Goal: Find specific page/section: Find specific page/section

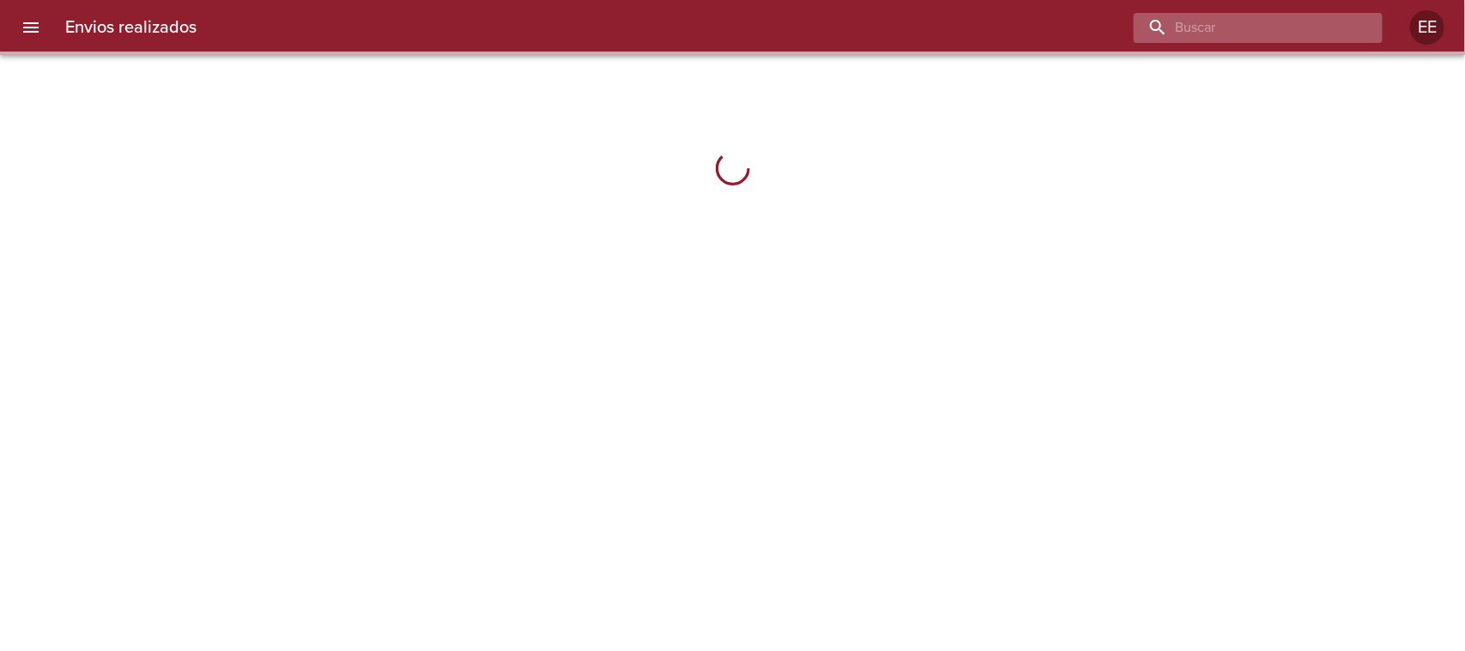
click at [1328, 22] on input "buscar" at bounding box center [1244, 28] width 220 height 30
paste input "[PERSON_NAME]"
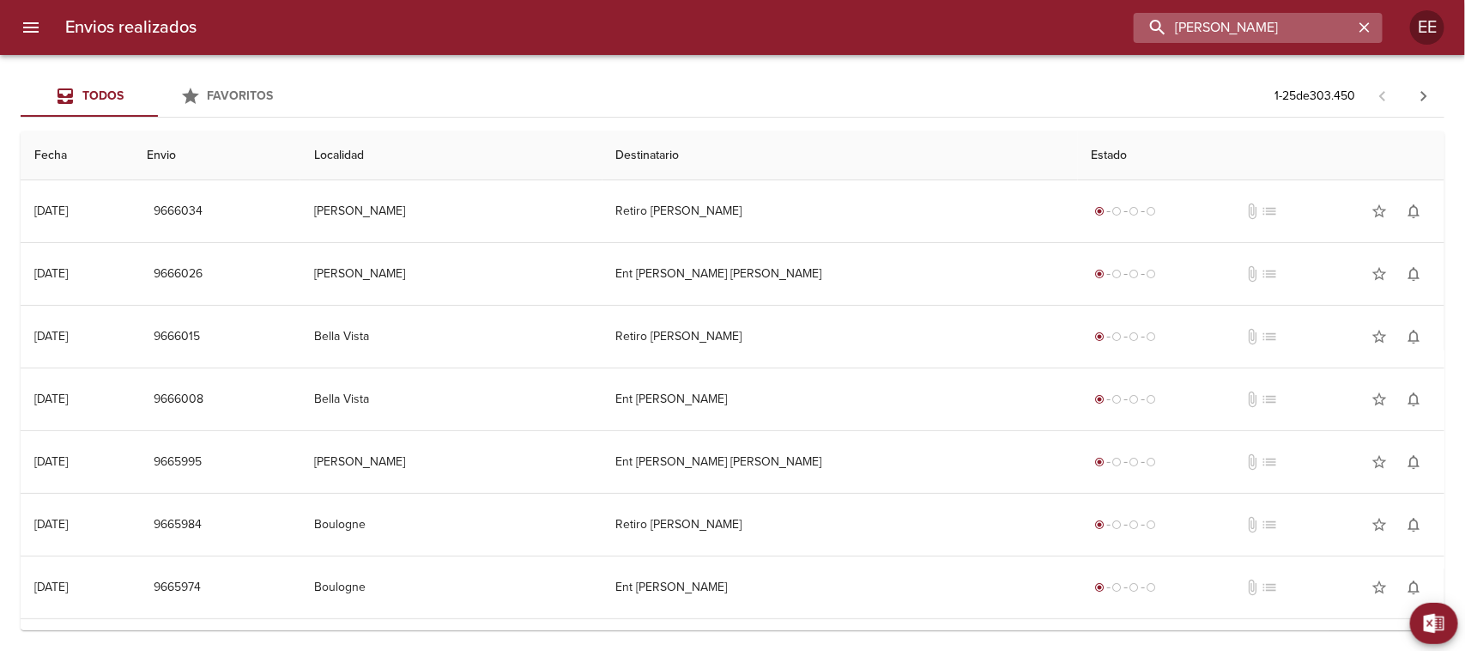
type input "[PERSON_NAME]"
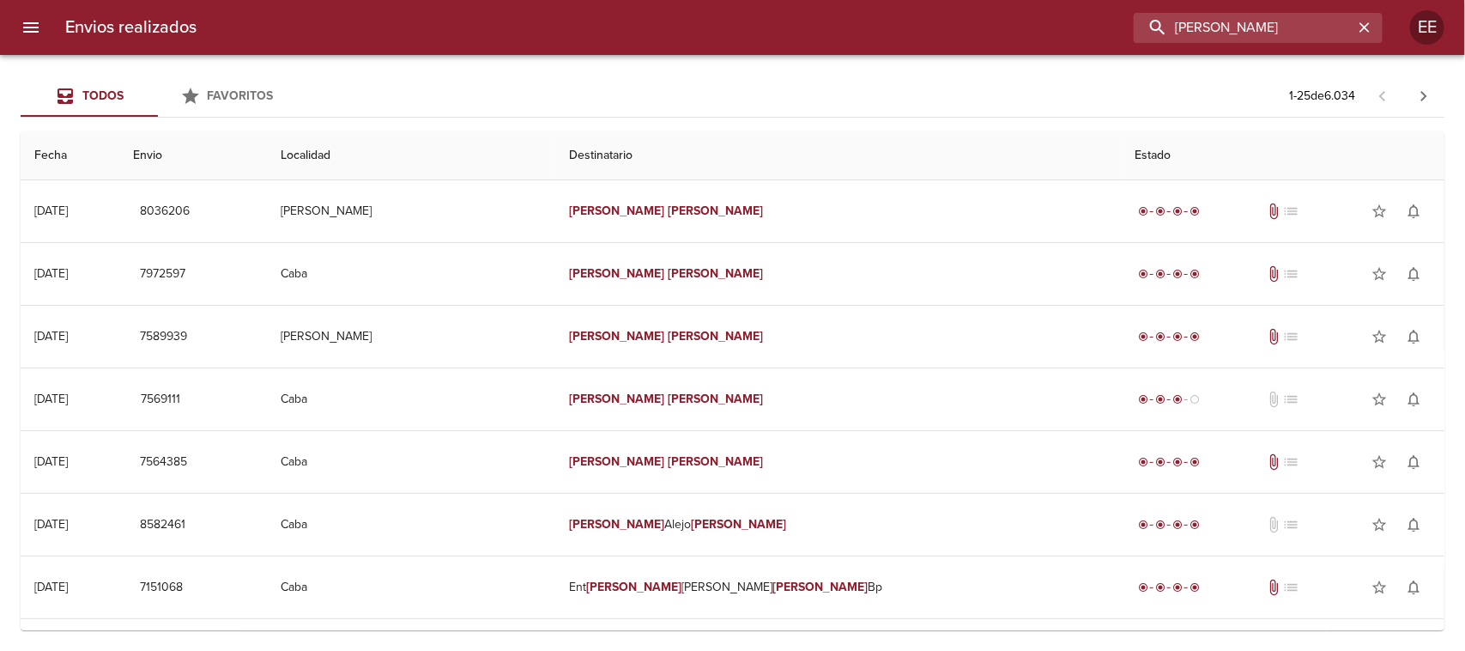
drag, startPoint x: 1294, startPoint y: 32, endPoint x: 959, endPoint y: 15, distance: 335.2
click at [960, 15] on div "[PERSON_NAME]" at bounding box center [796, 28] width 1173 height 30
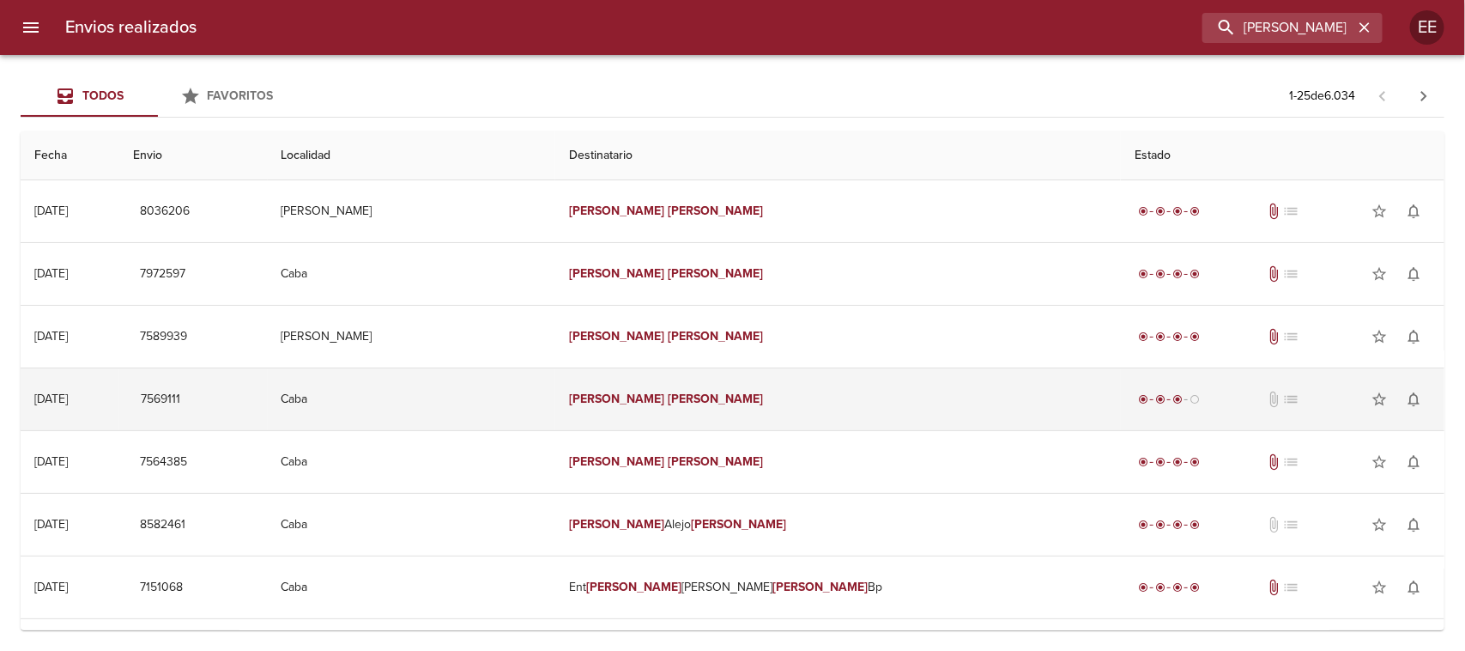
click at [899, 400] on td "[PERSON_NAME]" at bounding box center [838, 399] width 566 height 62
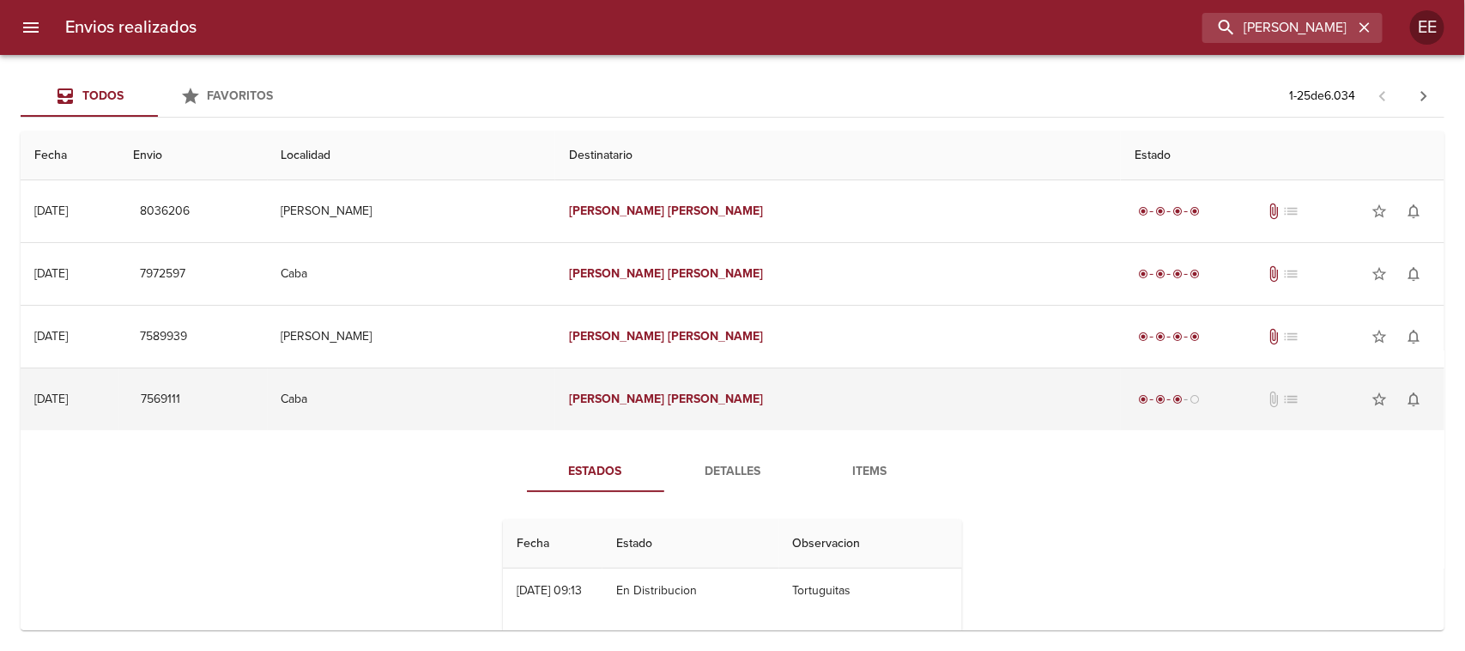
click at [899, 400] on td "[PERSON_NAME]" at bounding box center [838, 399] width 566 height 62
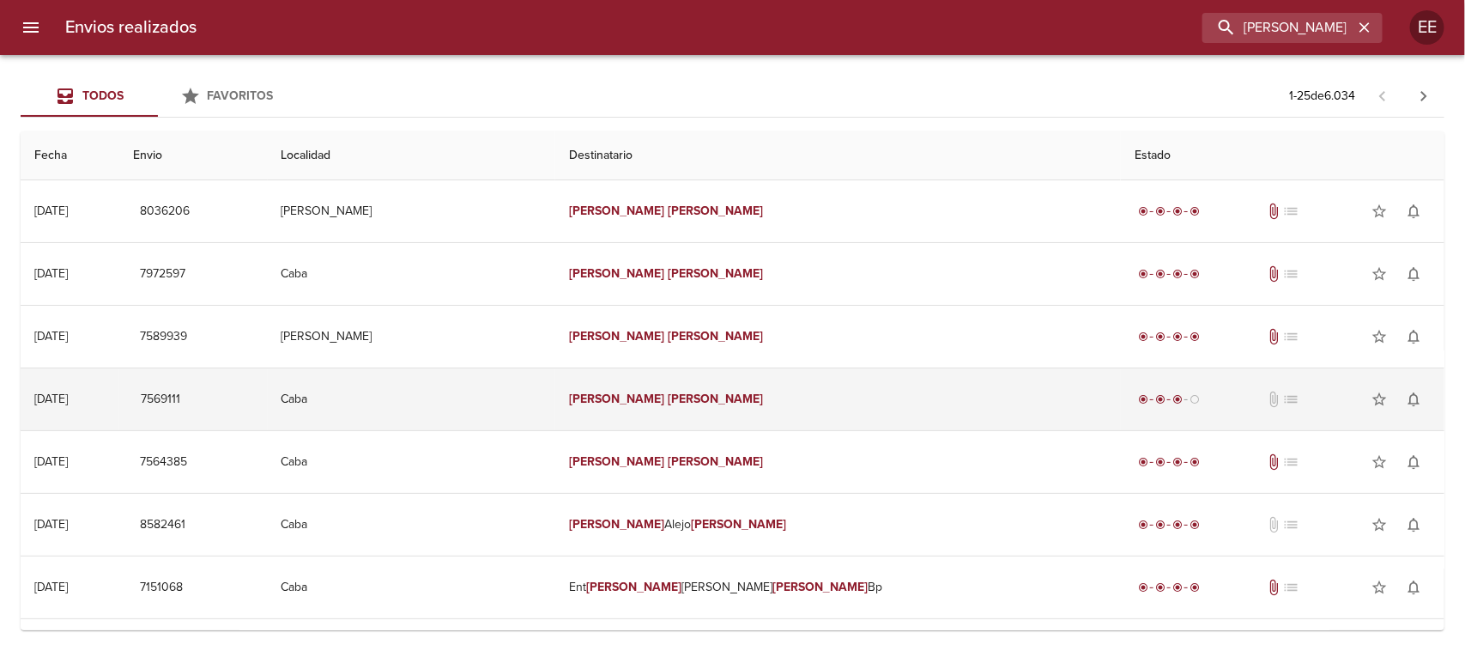
scroll to position [215, 0]
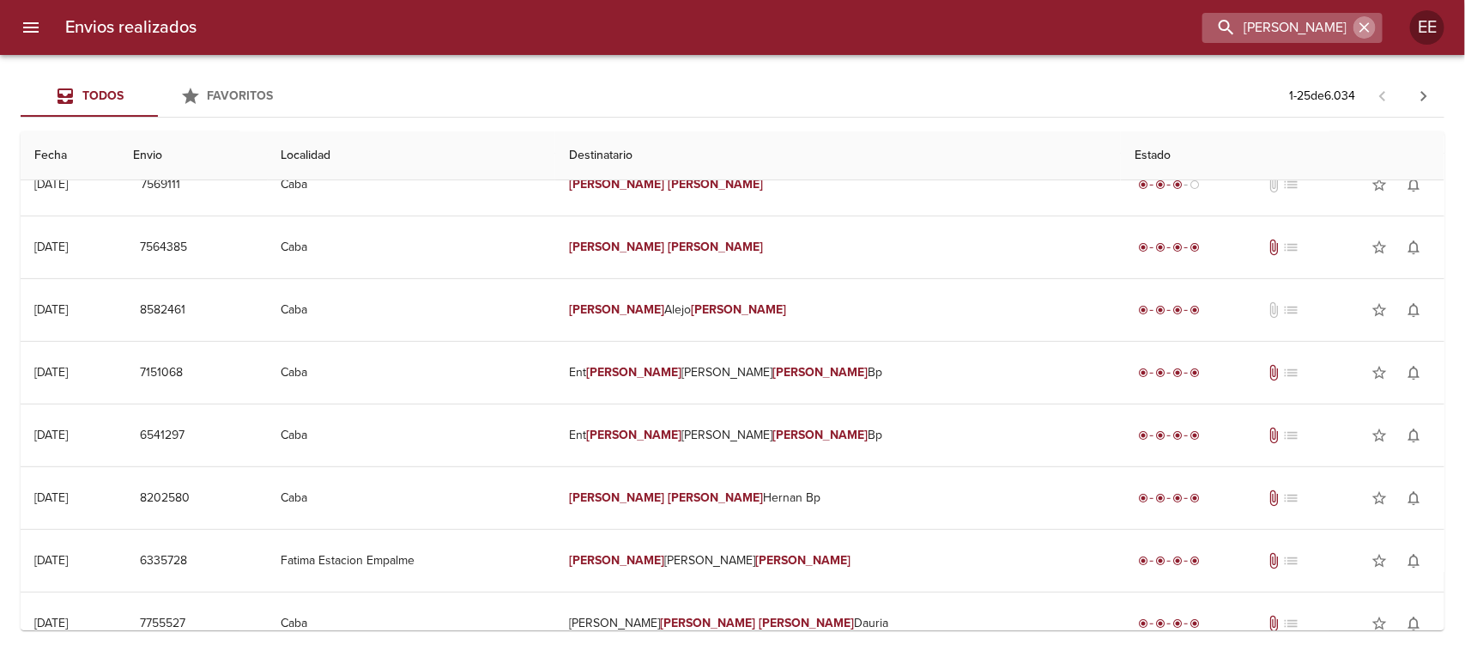
drag, startPoint x: 1368, startPoint y: 24, endPoint x: 1303, endPoint y: 26, distance: 64.4
click at [1361, 26] on icon "button" at bounding box center [1364, 27] width 17 height 17
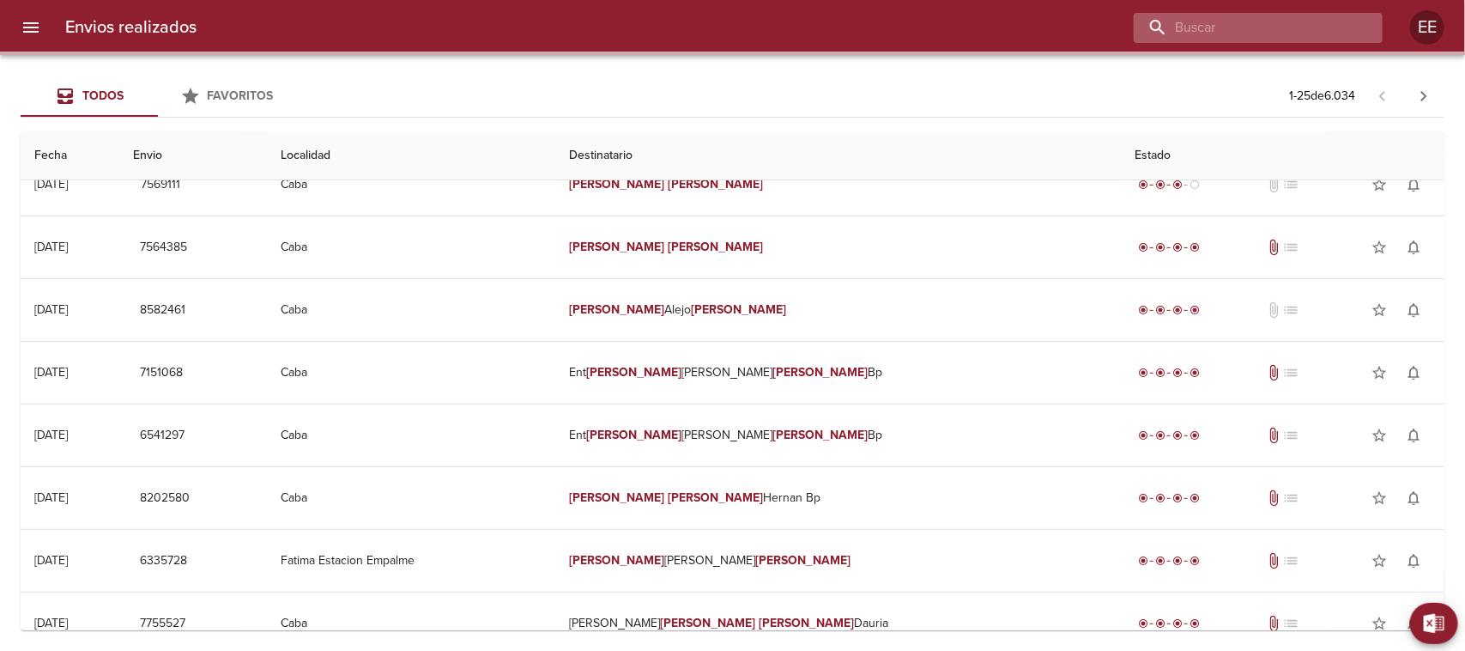
click at [1292, 27] on input "buscar" at bounding box center [1244, 28] width 220 height 30
paste input "calle 34"
type input "calle 34"
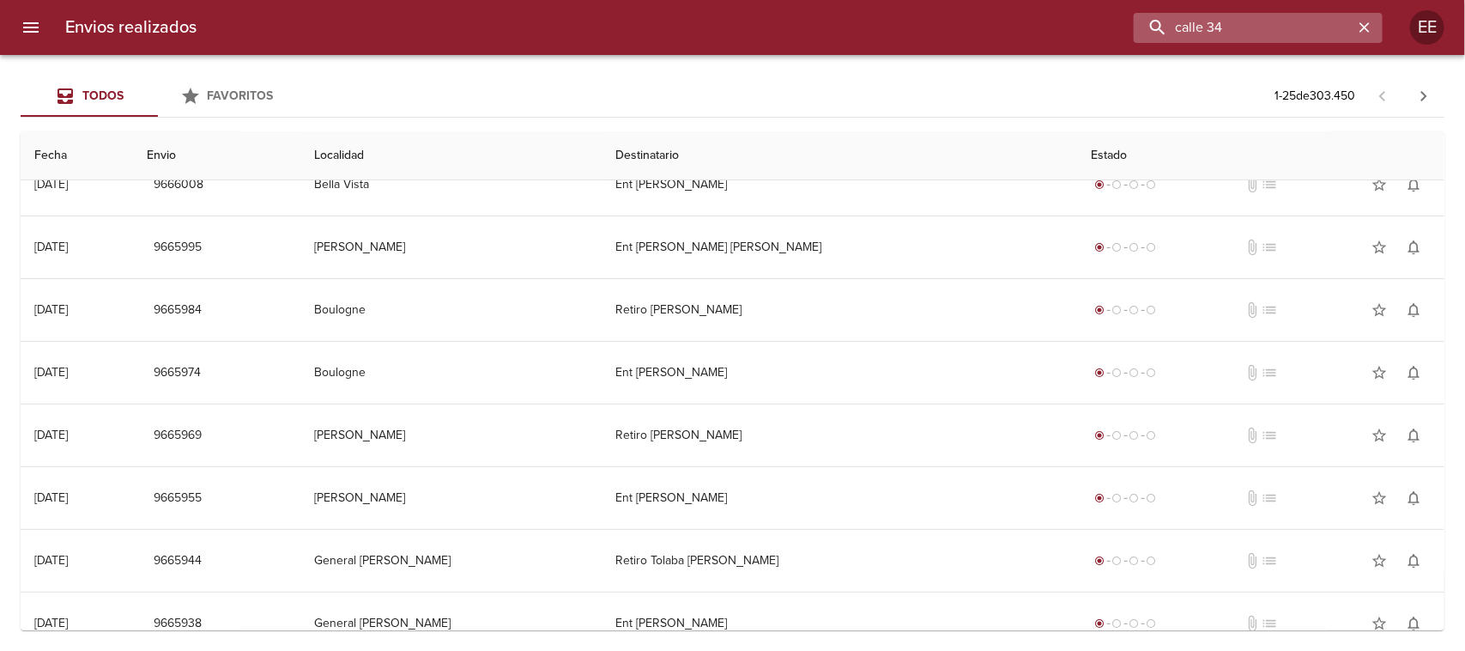
scroll to position [0, 0]
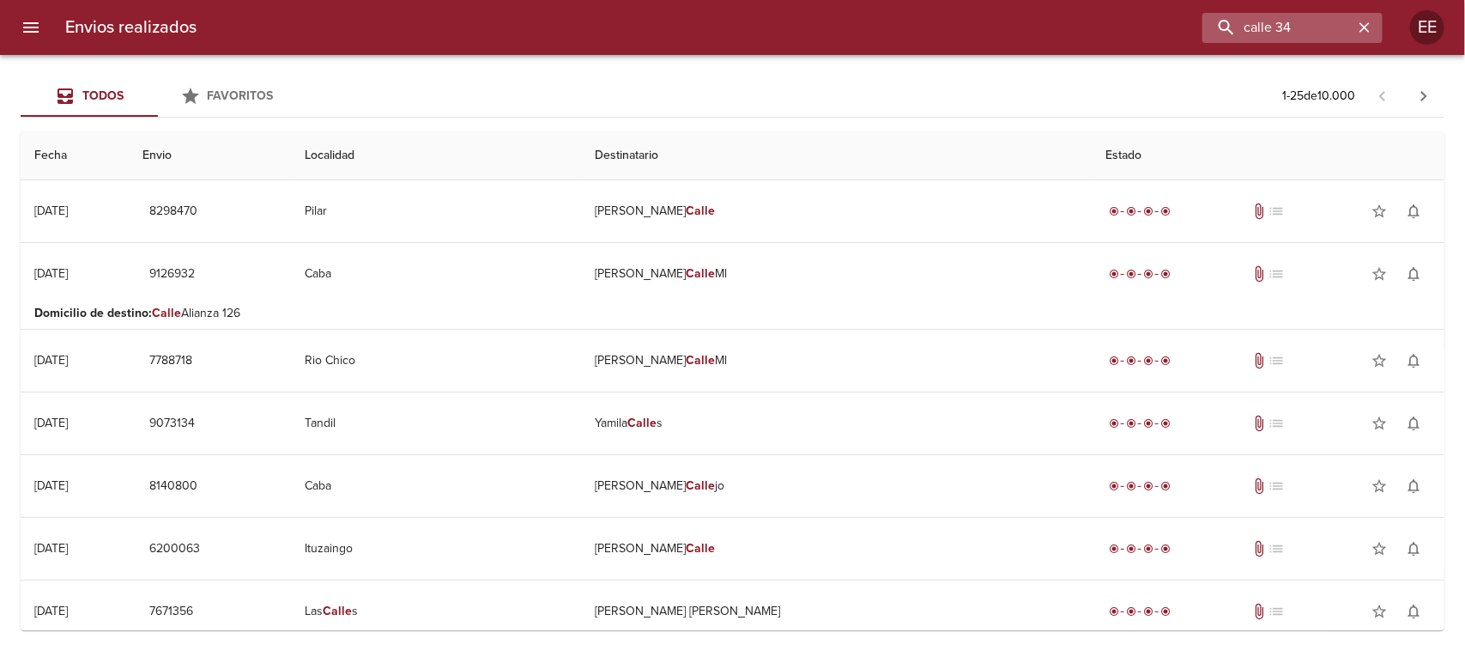
drag, startPoint x: 1238, startPoint y: 45, endPoint x: 1228, endPoint y: 34, distance: 14.6
click at [1221, 34] on div "Envios realizados calle 34 EE" at bounding box center [732, 27] width 1465 height 55
